Goal: Transaction & Acquisition: Subscribe to service/newsletter

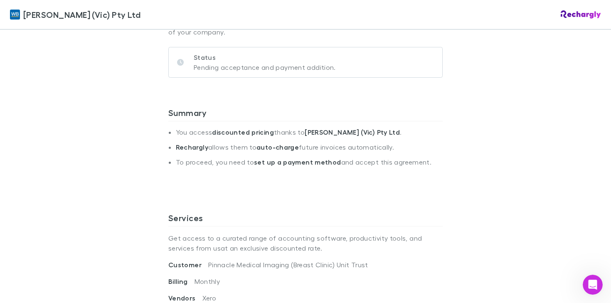
scroll to position [99, 0]
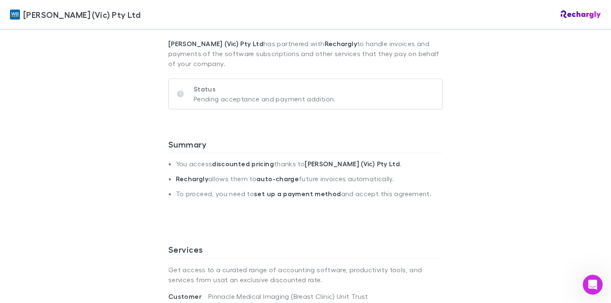
click at [179, 84] on div "Status Pending acceptance and payment addition." at bounding box center [305, 94] width 274 height 31
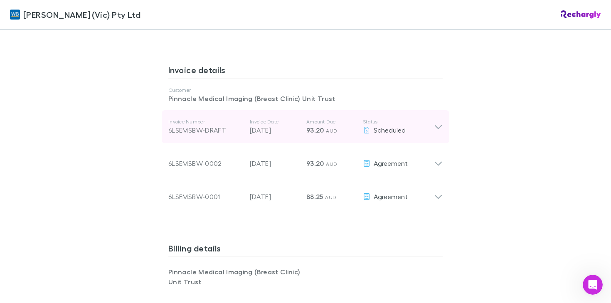
scroll to position [410, 0]
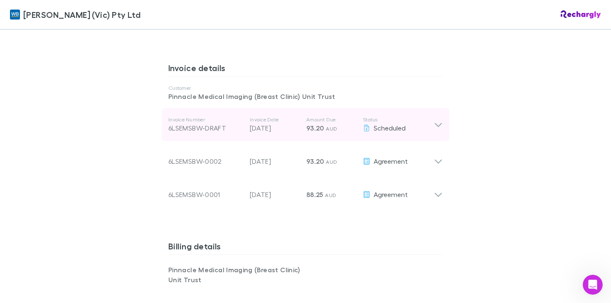
click at [185, 125] on div "6LSEMSBW-DRAFT" at bounding box center [205, 128] width 75 height 10
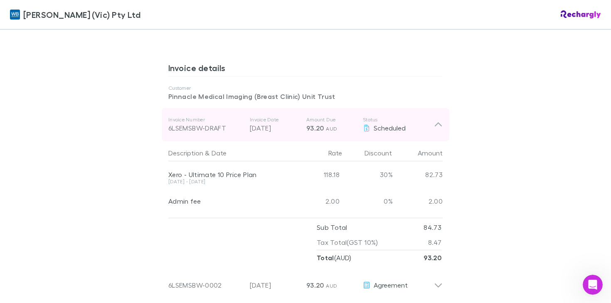
click at [434, 126] on icon at bounding box center [438, 125] width 9 height 10
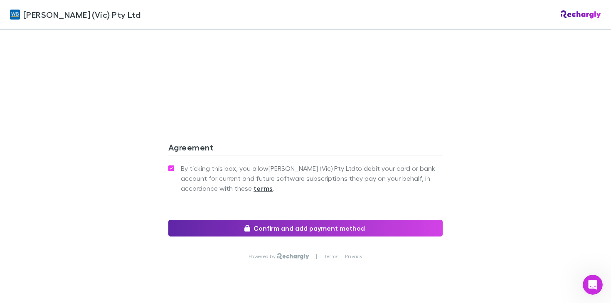
scroll to position [811, 0]
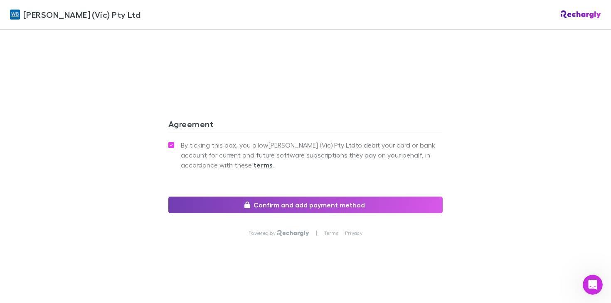
click at [298, 204] on button "Confirm and add payment method" at bounding box center [305, 205] width 274 height 17
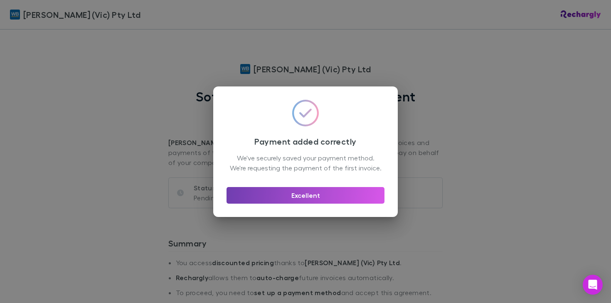
click at [330, 199] on button "Excellent" at bounding box center [305, 195] width 158 height 17
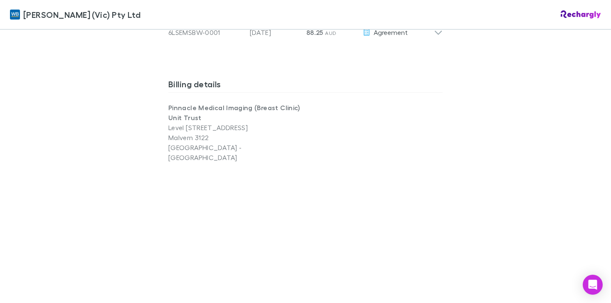
scroll to position [397, 0]
